Goal: Communication & Community: Answer question/provide support

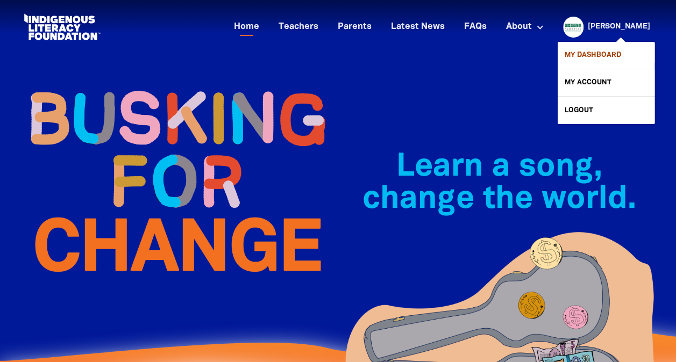
click at [613, 47] on link "My Dashboard" at bounding box center [605, 55] width 97 height 27
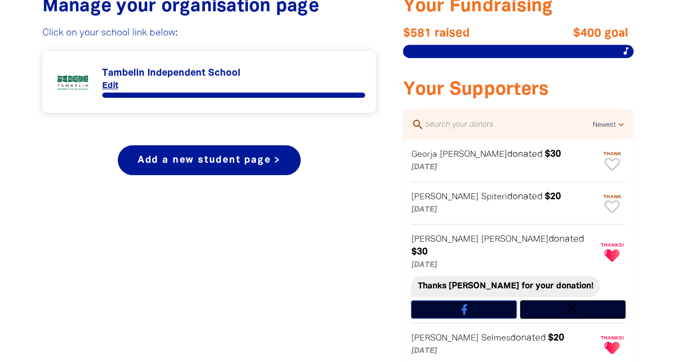
scroll to position [477, 0]
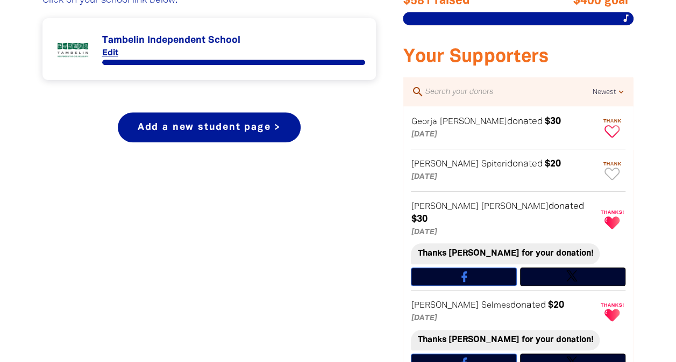
click at [610, 128] on icon "Paginated content" at bounding box center [611, 131] width 15 height 12
type textarea "Thanks Georja for your donation!"
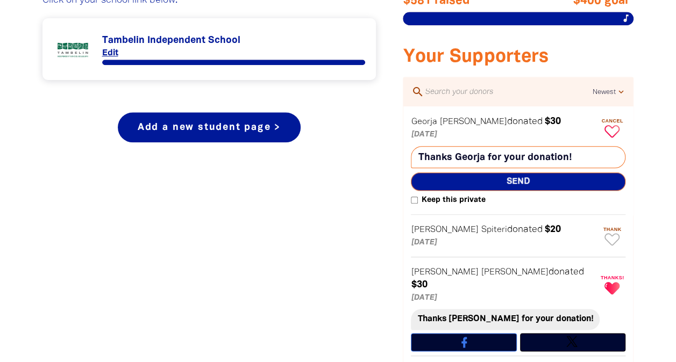
click at [588, 177] on span "Send" at bounding box center [518, 182] width 214 height 18
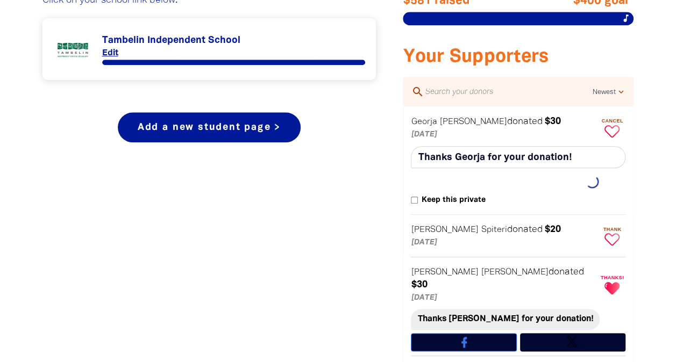
click at [611, 241] on icon "Paginated content" at bounding box center [611, 239] width 15 height 12
type textarea "Thanks [PERSON_NAME] for your donation!"
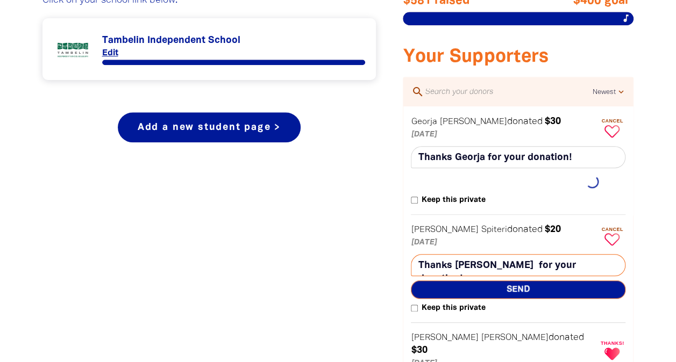
click at [579, 291] on span "Send" at bounding box center [518, 290] width 214 height 18
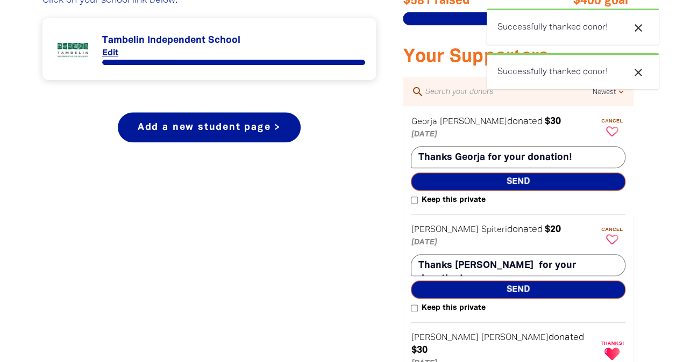
click at [194, 34] on link "Link to Tambelin Independent School" at bounding box center [209, 49] width 312 height 40
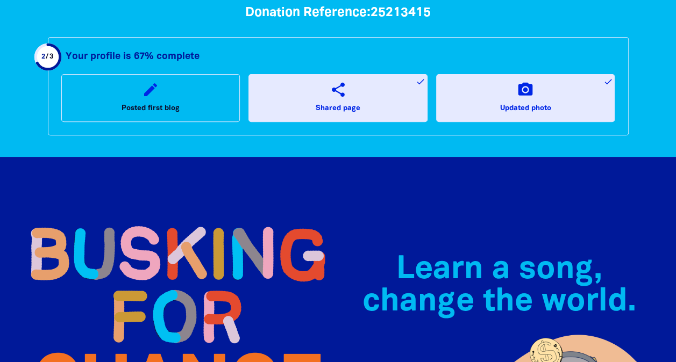
scroll to position [54, 0]
